Goal: Information Seeking & Learning: Learn about a topic

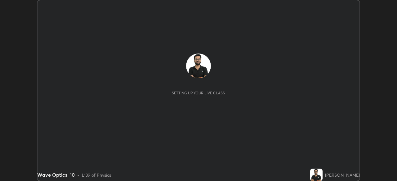
scroll to position [181, 397]
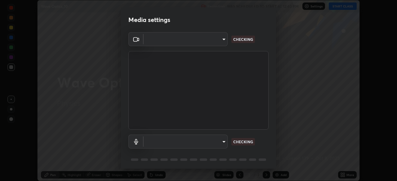
type input "19a482830878983fd0552869741ef386819b9525d32c61545a9681b82595fb35"
type input "communications"
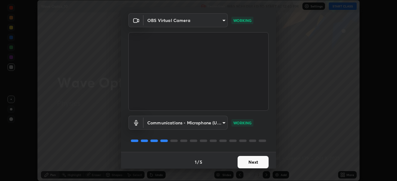
scroll to position [22, 0]
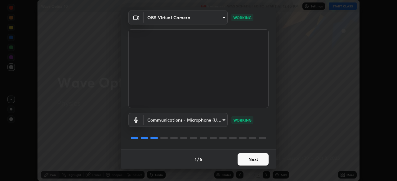
click at [246, 160] on button "Next" at bounding box center [253, 160] width 31 height 12
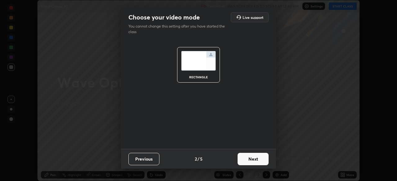
scroll to position [0, 0]
click at [251, 162] on button "Next" at bounding box center [253, 159] width 31 height 12
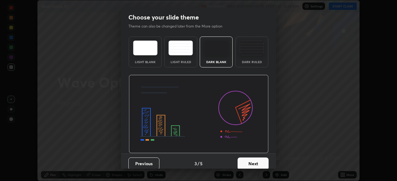
click at [251, 63] on div "Dark Ruled" at bounding box center [251, 61] width 25 height 3
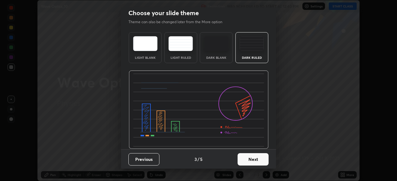
click at [248, 158] on button "Next" at bounding box center [253, 160] width 31 height 12
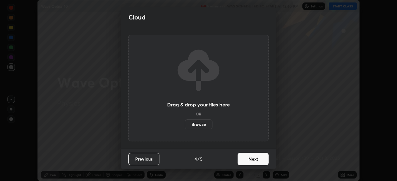
scroll to position [0, 0]
click at [248, 159] on button "Next" at bounding box center [253, 159] width 31 height 12
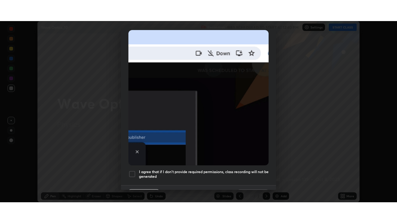
scroll to position [148, 0]
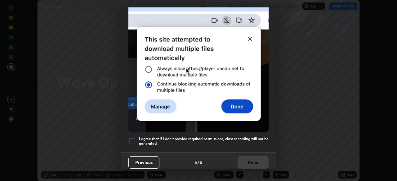
click at [225, 137] on h5 "I agree that if I don't provide required permissions, class recording will not …" at bounding box center [204, 142] width 130 height 10
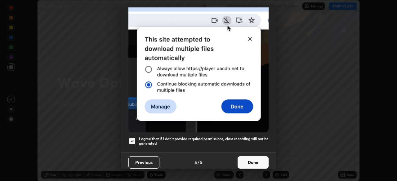
click at [242, 161] on button "Done" at bounding box center [253, 163] width 31 height 12
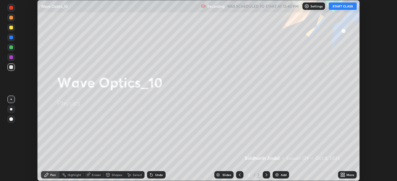
click at [348, 178] on div "More" at bounding box center [347, 175] width 19 height 7
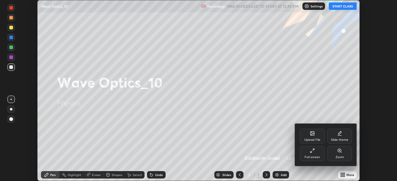
click at [313, 154] on div "Full screen" at bounding box center [312, 153] width 25 height 15
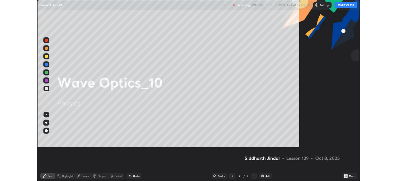
scroll to position [223, 397]
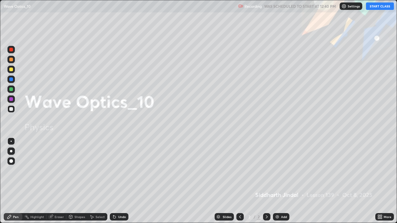
click at [376, 7] on button "START CLASS" at bounding box center [380, 5] width 28 height 7
click at [263, 181] on div at bounding box center [266, 216] width 7 height 7
click at [278, 181] on div "Add" at bounding box center [281, 216] width 16 height 7
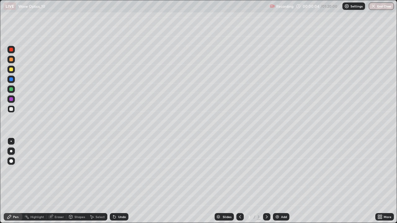
click at [14, 150] on div at bounding box center [10, 151] width 7 height 7
click at [239, 181] on icon at bounding box center [240, 217] width 5 height 5
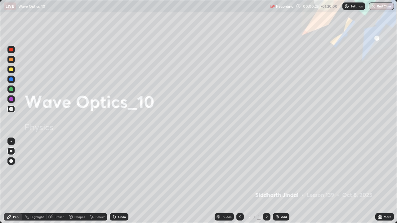
click at [266, 181] on icon at bounding box center [266, 217] width 5 height 5
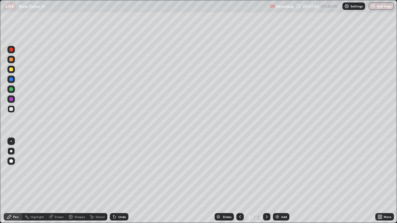
click at [116, 181] on div "Undo" at bounding box center [119, 216] width 19 height 7
click at [116, 181] on icon at bounding box center [114, 217] width 5 height 5
click at [118, 181] on div "Undo" at bounding box center [122, 217] width 8 height 3
click at [116, 181] on div "Undo" at bounding box center [119, 216] width 19 height 7
click at [114, 181] on icon at bounding box center [114, 217] width 2 height 2
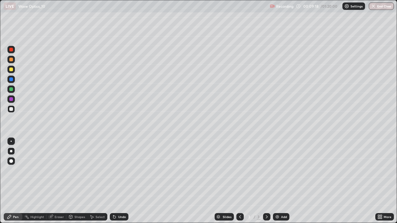
click at [116, 181] on div "Undo" at bounding box center [119, 216] width 19 height 7
click at [115, 181] on icon at bounding box center [114, 217] width 5 height 5
click at [113, 181] on icon at bounding box center [113, 216] width 1 height 1
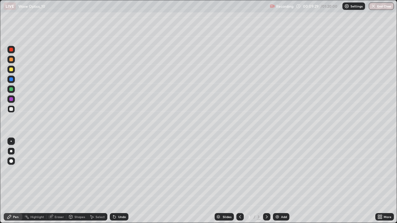
click at [113, 181] on icon at bounding box center [113, 216] width 1 height 1
click at [114, 181] on icon at bounding box center [114, 217] width 5 height 5
click at [113, 181] on icon at bounding box center [113, 216] width 1 height 1
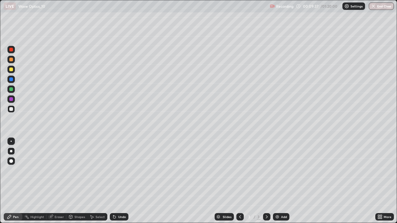
click at [116, 181] on icon at bounding box center [114, 217] width 5 height 5
click at [266, 181] on icon at bounding box center [266, 217] width 5 height 5
click at [280, 181] on div "Add" at bounding box center [281, 216] width 16 height 7
click at [240, 181] on div at bounding box center [239, 216] width 7 height 7
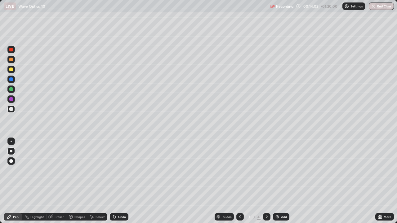
click at [266, 181] on icon at bounding box center [267, 217] width 2 height 3
click at [97, 181] on div "Select" at bounding box center [100, 217] width 9 height 3
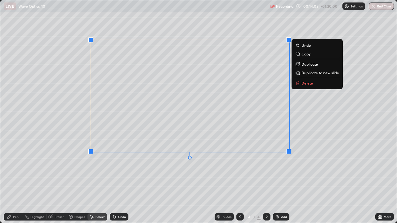
click at [302, 85] on p "Delete" at bounding box center [307, 83] width 11 height 5
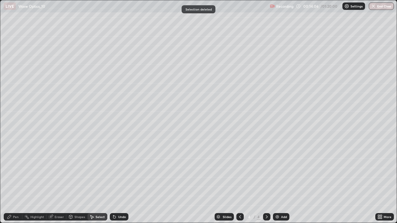
click at [15, 181] on div "Pen" at bounding box center [16, 217] width 6 height 3
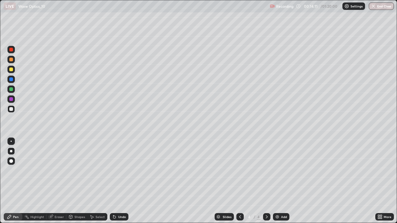
click at [114, 181] on div "Undo" at bounding box center [119, 216] width 19 height 7
click at [114, 181] on icon at bounding box center [114, 217] width 2 height 2
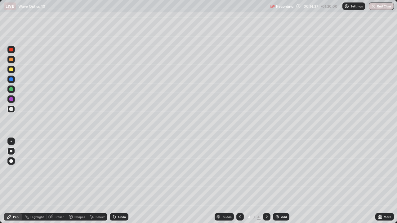
click at [119, 181] on div "Undo" at bounding box center [122, 217] width 8 height 3
click at [118, 181] on div "Undo" at bounding box center [122, 217] width 8 height 3
click at [266, 181] on icon at bounding box center [266, 217] width 5 height 5
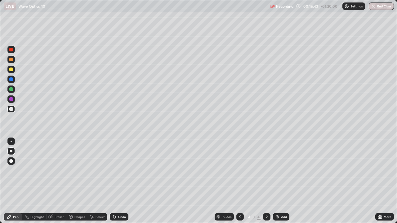
click at [266, 181] on icon at bounding box center [266, 217] width 5 height 5
click at [277, 181] on img at bounding box center [277, 217] width 5 height 5
click at [118, 181] on div "Undo" at bounding box center [122, 217] width 8 height 3
click at [119, 181] on div "Undo" at bounding box center [122, 217] width 8 height 3
click at [115, 181] on icon at bounding box center [114, 217] width 5 height 5
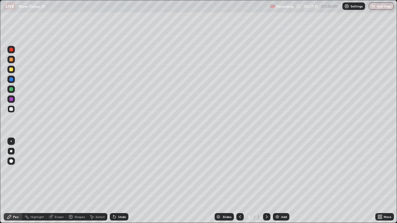
click at [97, 181] on div "Select" at bounding box center [100, 217] width 9 height 3
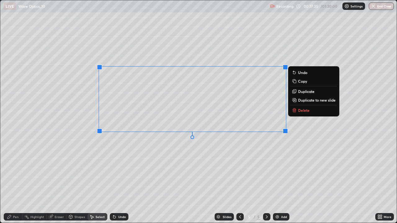
click at [15, 181] on div "Pen" at bounding box center [16, 217] width 6 height 3
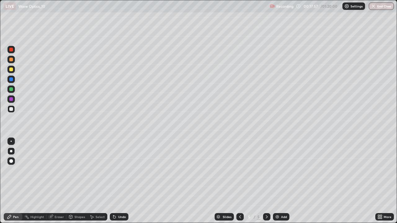
click at [102, 181] on div "Select" at bounding box center [100, 217] width 9 height 3
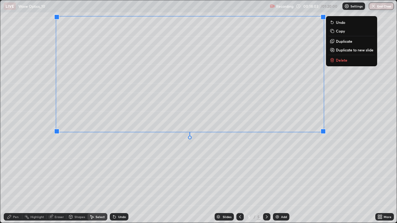
click at [281, 161] on div "0 ° Undo Copy Duplicate Duplicate to new slide Delete" at bounding box center [198, 111] width 397 height 223
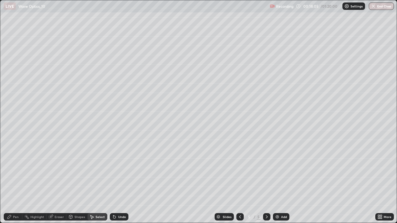
click at [14, 181] on div "Pen" at bounding box center [16, 217] width 6 height 3
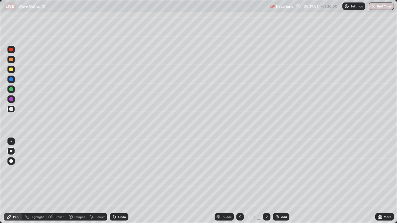
click at [61, 181] on div "Eraser" at bounding box center [59, 217] width 9 height 3
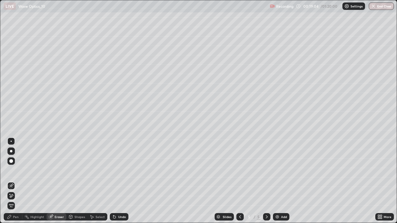
click at [16, 181] on div "Pen" at bounding box center [16, 217] width 6 height 3
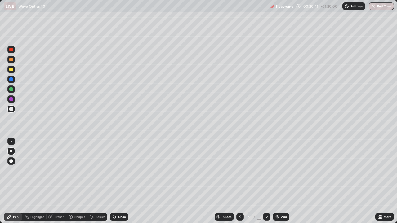
click at [123, 181] on div "Undo" at bounding box center [122, 217] width 8 height 3
click at [118, 181] on div "Undo" at bounding box center [122, 217] width 8 height 3
click at [116, 181] on div "Undo" at bounding box center [119, 216] width 19 height 7
click at [115, 181] on div "Undo" at bounding box center [119, 216] width 19 height 7
click at [114, 181] on icon at bounding box center [114, 217] width 2 height 2
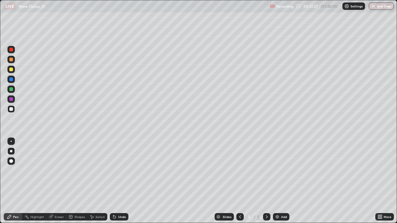
click at [114, 181] on icon at bounding box center [114, 217] width 2 height 2
click at [115, 181] on icon at bounding box center [114, 217] width 5 height 5
click at [117, 181] on div "Undo" at bounding box center [119, 216] width 19 height 7
click at [114, 181] on icon at bounding box center [114, 217] width 2 height 2
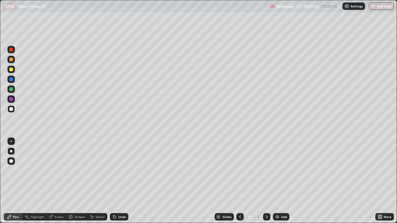
click at [118, 181] on div "Undo" at bounding box center [122, 217] width 8 height 3
click at [266, 181] on icon at bounding box center [266, 217] width 5 height 5
click at [279, 181] on img at bounding box center [277, 217] width 5 height 5
click at [239, 181] on icon at bounding box center [240, 217] width 5 height 5
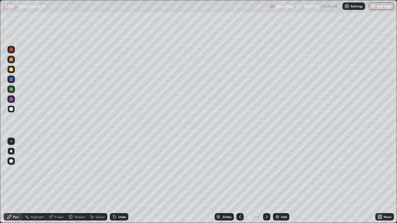
click at [266, 181] on icon at bounding box center [266, 217] width 5 height 5
click at [122, 181] on div "Undo" at bounding box center [122, 217] width 8 height 3
click at [97, 181] on div "Select" at bounding box center [100, 217] width 9 height 3
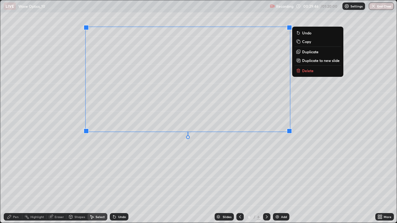
click at [305, 73] on button "Delete" at bounding box center [318, 70] width 46 height 7
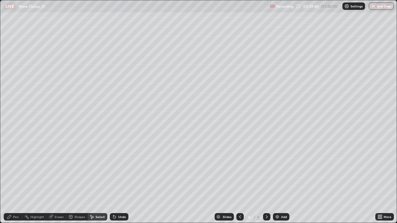
click at [13, 181] on div "Pen" at bounding box center [13, 216] width 19 height 7
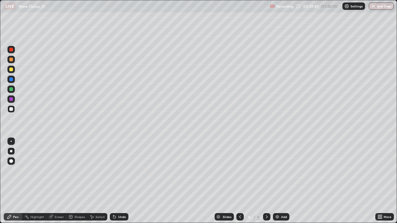
click at [12, 110] on div at bounding box center [11, 109] width 4 height 4
click at [239, 181] on icon at bounding box center [240, 217] width 5 height 5
click at [266, 181] on icon at bounding box center [267, 217] width 2 height 3
click at [266, 181] on icon at bounding box center [266, 217] width 5 height 5
click at [79, 181] on div "Shapes" at bounding box center [79, 217] width 11 height 3
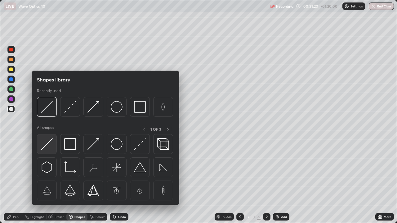
click at [43, 148] on img at bounding box center [47, 144] width 12 height 12
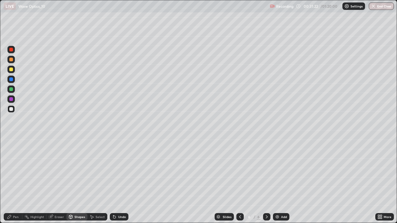
click at [119, 181] on div "Undo" at bounding box center [119, 216] width 19 height 7
click at [13, 181] on div "Pen" at bounding box center [13, 216] width 19 height 7
click at [266, 181] on icon at bounding box center [266, 217] width 5 height 5
click at [277, 181] on img at bounding box center [277, 217] width 5 height 5
click at [114, 181] on icon at bounding box center [114, 217] width 2 height 2
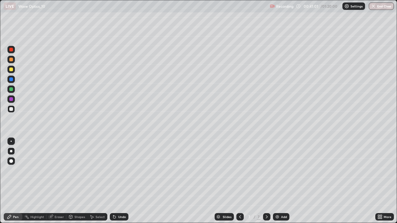
click at [101, 181] on div "Select" at bounding box center [100, 217] width 9 height 3
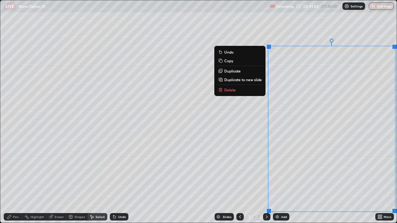
click at [235, 91] on button "Delete" at bounding box center [240, 89] width 46 height 7
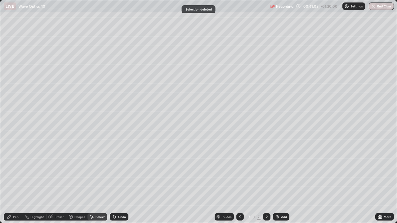
click at [15, 181] on div "Pen" at bounding box center [16, 217] width 6 height 3
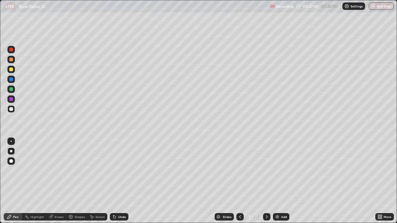
click at [266, 181] on icon at bounding box center [266, 217] width 5 height 5
click at [280, 181] on div "Add" at bounding box center [281, 216] width 16 height 7
click at [11, 48] on div at bounding box center [11, 50] width 4 height 4
click at [120, 181] on div "Undo" at bounding box center [122, 217] width 8 height 3
click at [11, 110] on div at bounding box center [11, 109] width 4 height 4
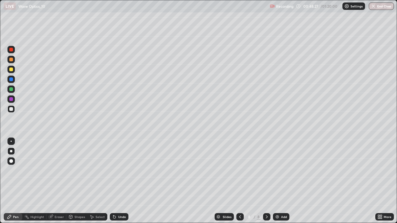
click at [12, 50] on div at bounding box center [11, 50] width 4 height 4
click at [96, 181] on div "Select" at bounding box center [100, 217] width 9 height 3
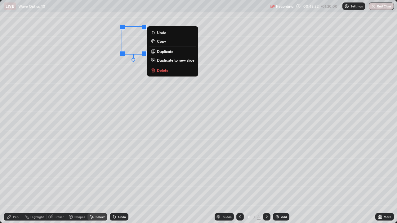
click at [163, 52] on p "Duplicate" at bounding box center [165, 51] width 16 height 5
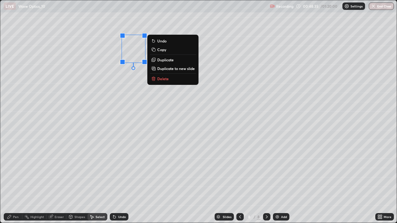
click at [16, 181] on div "Pen" at bounding box center [16, 217] width 6 height 3
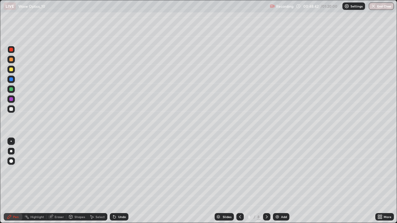
click at [12, 110] on div at bounding box center [11, 109] width 4 height 4
click at [119, 181] on div "Undo" at bounding box center [122, 217] width 8 height 3
click at [118, 181] on div "Undo" at bounding box center [122, 217] width 8 height 3
click at [115, 181] on icon at bounding box center [114, 217] width 2 height 2
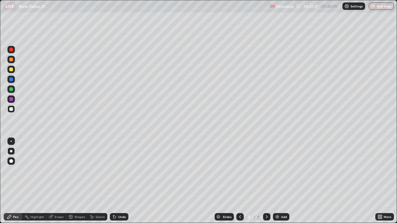
click at [115, 181] on icon at bounding box center [114, 217] width 5 height 5
click at [114, 181] on icon at bounding box center [114, 217] width 2 height 2
click at [265, 181] on icon at bounding box center [266, 217] width 5 height 5
click at [266, 181] on icon at bounding box center [266, 217] width 5 height 5
click at [281, 181] on div "Add" at bounding box center [284, 217] width 6 height 3
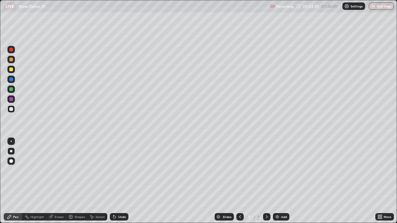
click at [9, 50] on div at bounding box center [11, 50] width 4 height 4
click at [11, 78] on div at bounding box center [11, 80] width 4 height 4
click at [14, 48] on div at bounding box center [10, 49] width 7 height 7
click at [239, 181] on icon at bounding box center [240, 217] width 5 height 5
click at [12, 78] on div at bounding box center [11, 80] width 4 height 4
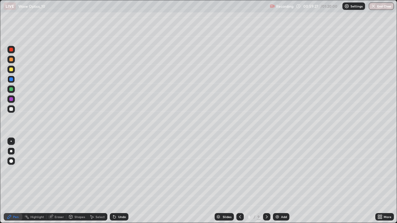
click at [242, 181] on div at bounding box center [239, 216] width 7 height 7
click at [279, 181] on img at bounding box center [277, 217] width 5 height 5
click at [11, 110] on div at bounding box center [11, 109] width 4 height 4
click at [240, 181] on icon at bounding box center [240, 217] width 2 height 3
click at [266, 181] on div at bounding box center [266, 216] width 7 height 7
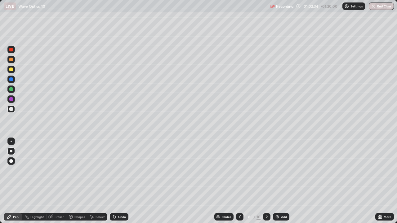
click at [119, 181] on div "Undo" at bounding box center [122, 217] width 8 height 3
click at [117, 181] on div "Undo" at bounding box center [119, 216] width 19 height 7
click at [118, 181] on div "Undo" at bounding box center [122, 217] width 8 height 3
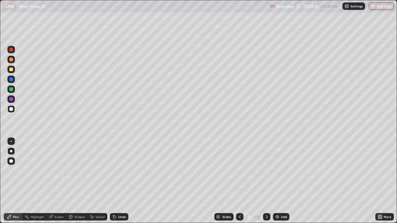
click at [118, 181] on div "Undo" at bounding box center [122, 217] width 8 height 3
click at [117, 181] on div "Undo" at bounding box center [119, 216] width 19 height 7
click at [121, 181] on div "Undo" at bounding box center [122, 217] width 8 height 3
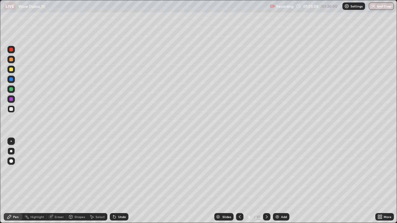
click at [266, 181] on icon at bounding box center [266, 217] width 5 height 5
click at [278, 181] on img at bounding box center [277, 217] width 5 height 5
click at [8, 110] on div at bounding box center [10, 108] width 7 height 7
click at [119, 181] on div "Undo" at bounding box center [122, 217] width 8 height 3
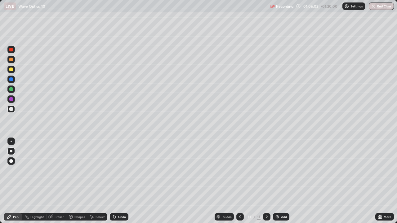
click at [119, 181] on div "Undo" at bounding box center [122, 217] width 8 height 3
click at [117, 181] on div "Undo" at bounding box center [119, 216] width 19 height 7
click at [239, 181] on icon at bounding box center [240, 217] width 5 height 5
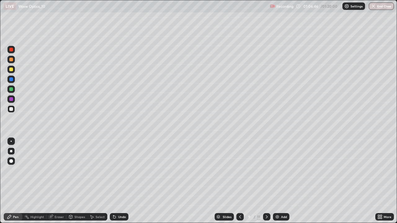
click at [239, 181] on icon at bounding box center [240, 217] width 5 height 5
click at [265, 181] on icon at bounding box center [266, 217] width 5 height 5
click at [266, 181] on icon at bounding box center [266, 217] width 5 height 5
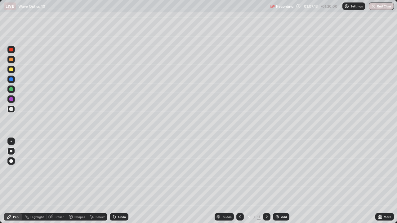
click at [266, 181] on icon at bounding box center [266, 217] width 5 height 5
click at [119, 181] on div "Undo" at bounding box center [122, 217] width 8 height 3
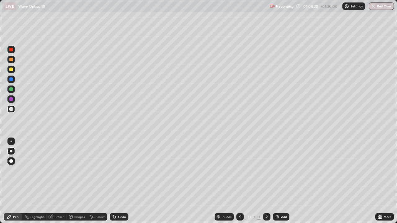
click at [119, 181] on div "Undo" at bounding box center [122, 217] width 8 height 3
click at [118, 181] on div "Undo" at bounding box center [122, 217] width 8 height 3
click at [117, 181] on div "Undo" at bounding box center [119, 216] width 19 height 7
click at [118, 181] on div "Undo" at bounding box center [122, 217] width 8 height 3
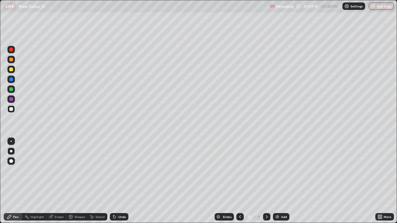
click at [118, 181] on div "Undo" at bounding box center [122, 217] width 8 height 3
click at [90, 181] on div "Select" at bounding box center [97, 216] width 20 height 7
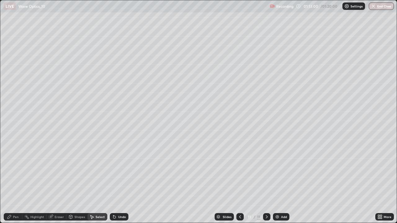
click at [96, 181] on div "0 ° Undo Copy Duplicate Duplicate to new slide Delete" at bounding box center [198, 111] width 397 height 223
click at [90, 181] on div "Select" at bounding box center [97, 217] width 20 height 12
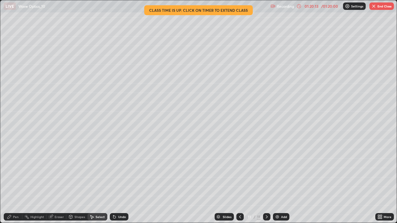
click at [380, 8] on button "End Class" at bounding box center [381, 5] width 25 height 7
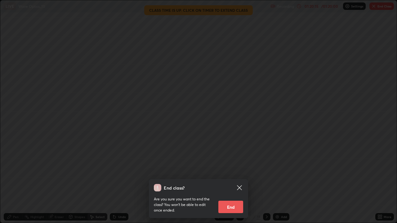
click at [230, 181] on button "End" at bounding box center [230, 207] width 25 height 12
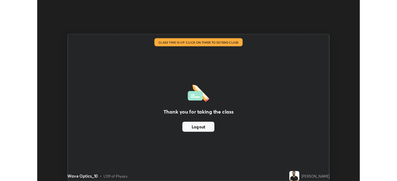
scroll to position [30840, 30625]
